Goal: Information Seeking & Learning: Learn about a topic

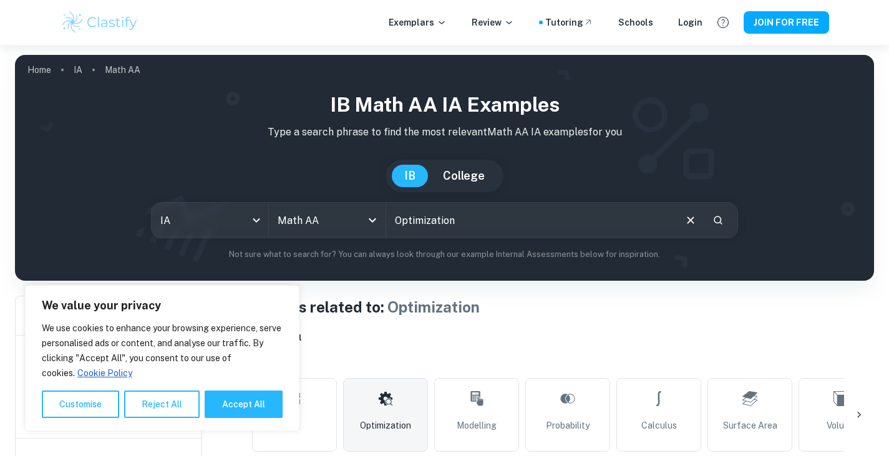
scroll to position [250, 0]
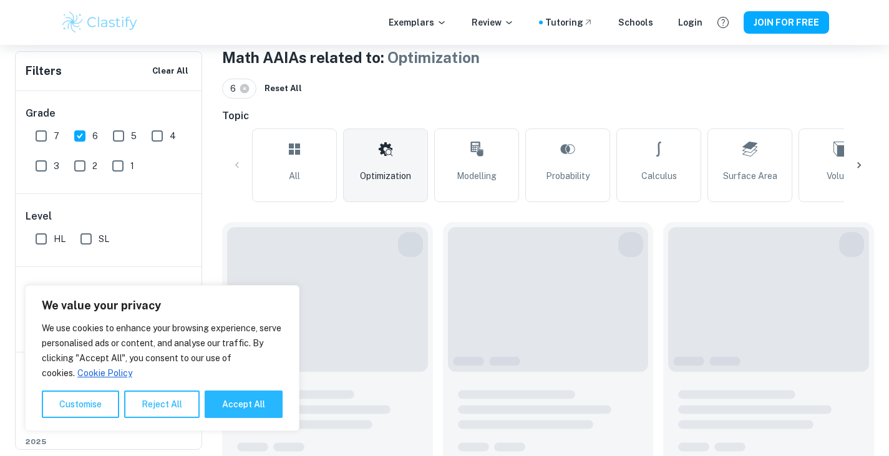
drag, startPoint x: 0, startPoint y: 0, endPoint x: 41, endPoint y: 140, distance: 145.5
click at [29, 139] on input "7" at bounding box center [41, 136] width 25 height 25
checkbox input "true"
click at [179, 409] on button "Reject All" at bounding box center [161, 404] width 75 height 27
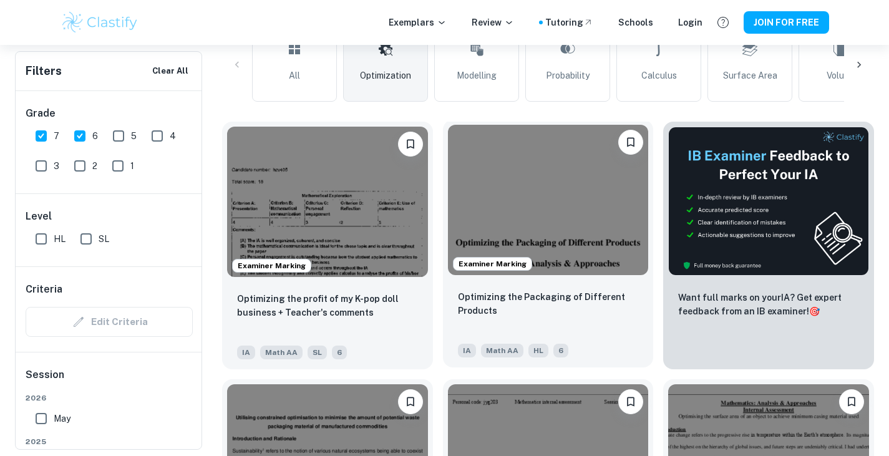
scroll to position [374, 0]
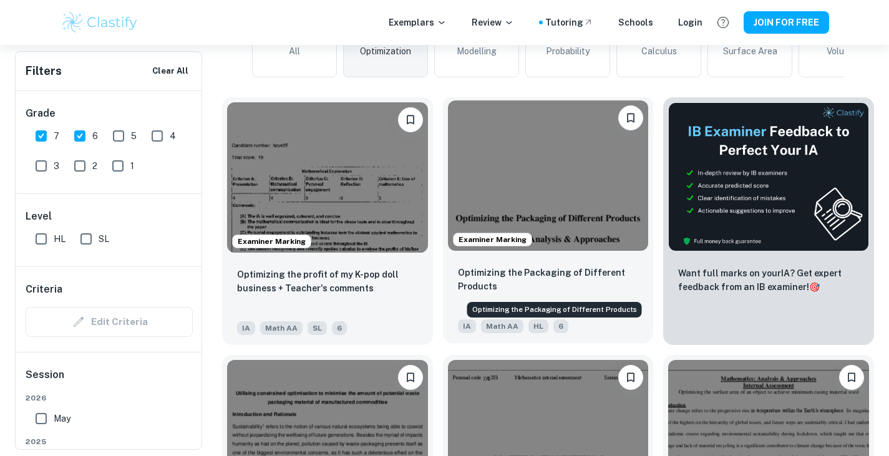
click at [573, 273] on p "Optimizing the Packaging of Different Products" at bounding box center [548, 279] width 181 height 27
click at [529, 266] on p "Optimizing the Packaging of Different Products" at bounding box center [548, 279] width 181 height 27
click at [547, 163] on img at bounding box center [548, 175] width 201 height 150
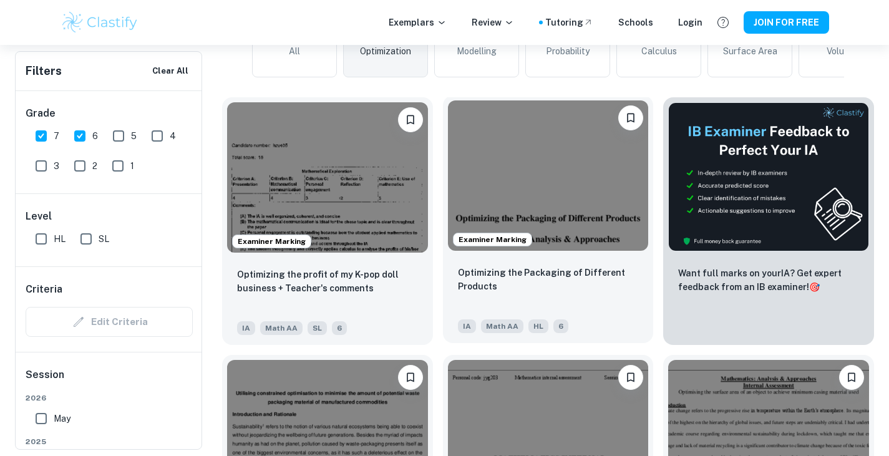
click at [547, 163] on img at bounding box center [548, 175] width 201 height 150
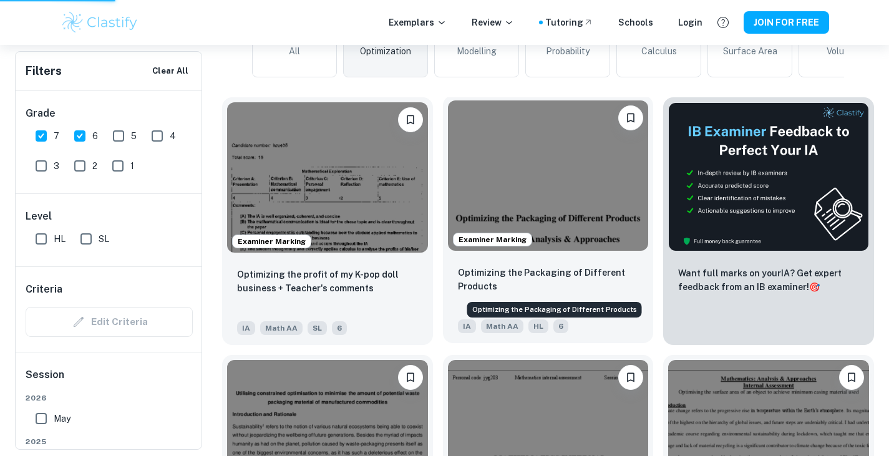
click at [468, 269] on p "Optimizing the Packaging of Different Products" at bounding box center [548, 279] width 181 height 27
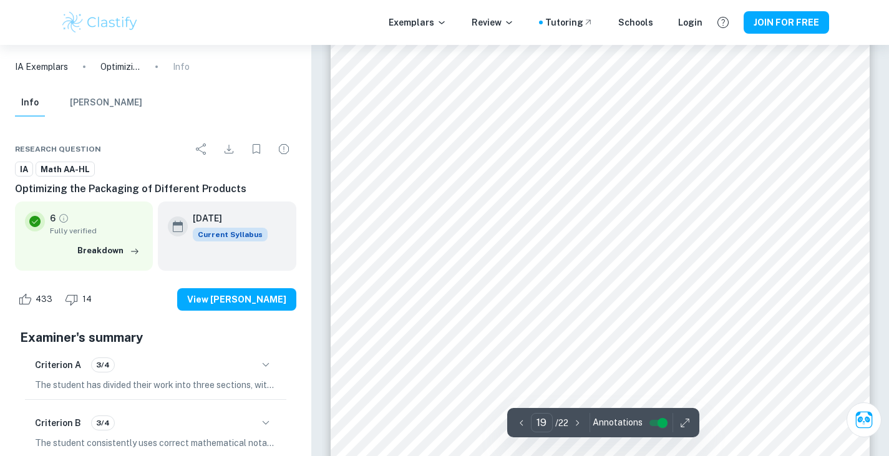
scroll to position [13288, 0]
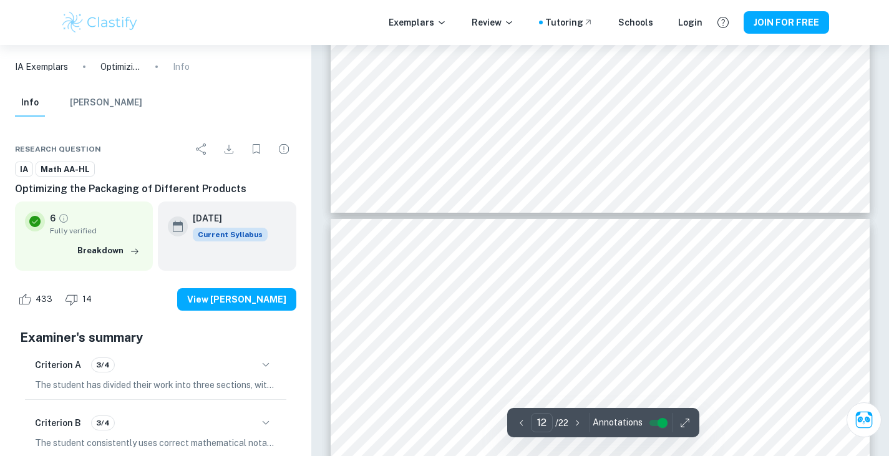
type input "11"
